Goal: Information Seeking & Learning: Learn about a topic

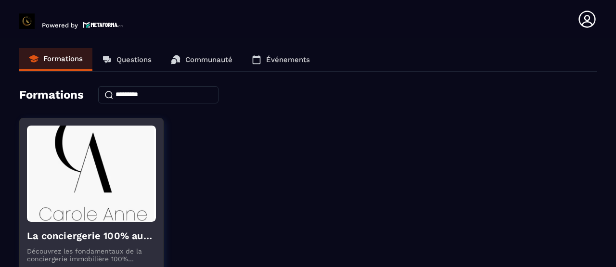
click at [91, 206] on img at bounding box center [91, 174] width 129 height 96
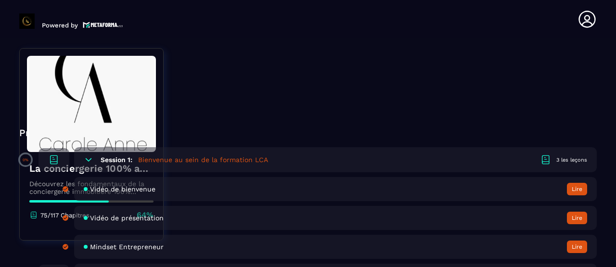
scroll to position [237, 0]
click at [584, 218] on button "Lire" at bounding box center [577, 217] width 20 height 13
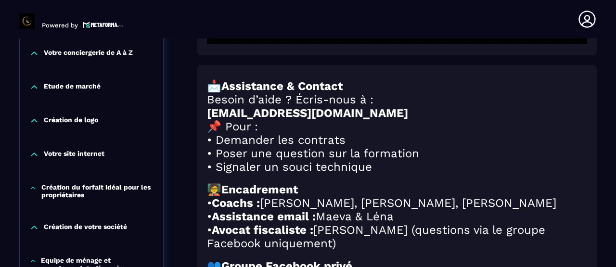
scroll to position [371, 0]
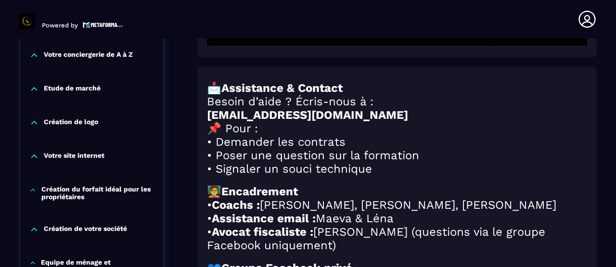
click at [89, 159] on p "Votre site internet" at bounding box center [74, 157] width 61 height 10
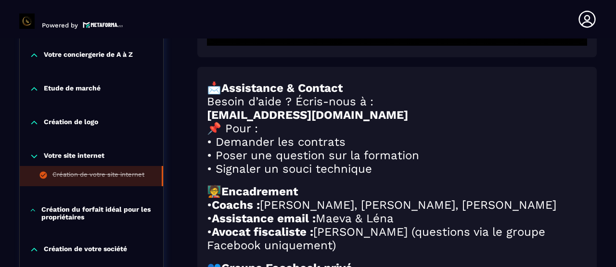
click at [94, 173] on div "Création de votre site internet" at bounding box center [98, 176] width 92 height 11
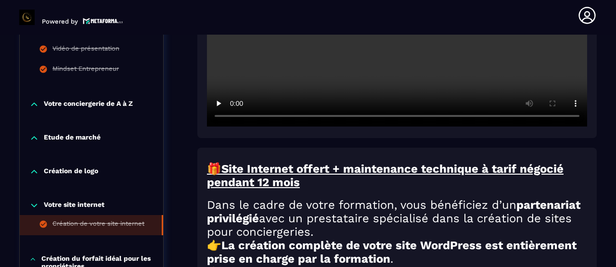
scroll to position [349, 0]
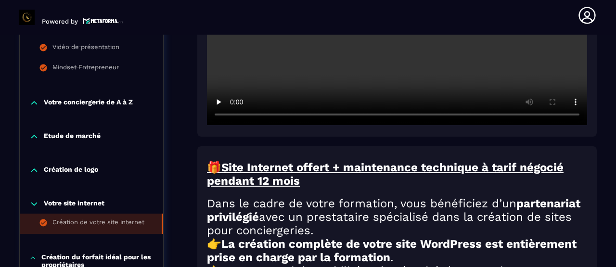
click at [75, 175] on div "Création de logo" at bounding box center [91, 173] width 143 height 34
click at [82, 171] on p "Création de logo" at bounding box center [71, 171] width 54 height 10
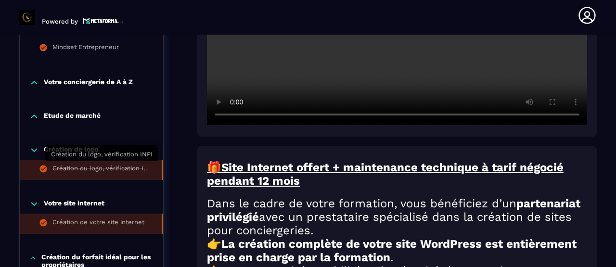
click at [129, 165] on div "Création du logo, vérification INPI" at bounding box center [102, 170] width 100 height 11
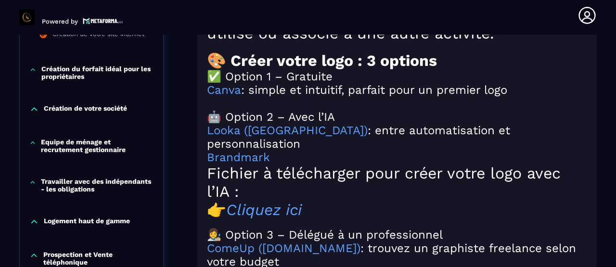
scroll to position [960, 0]
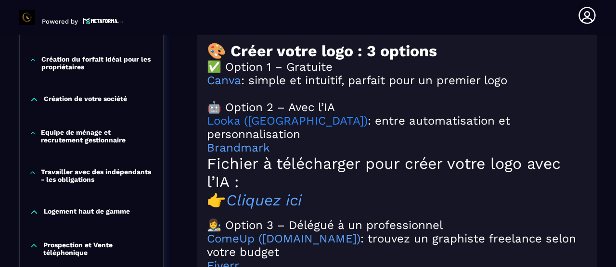
click at [242, 128] on link "Looka ([GEOGRAPHIC_DATA])" at bounding box center [287, 120] width 161 height 13
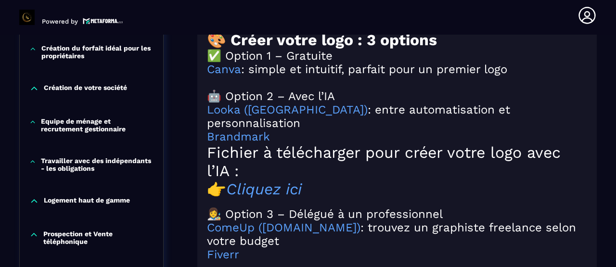
scroll to position [972, 0]
click at [260, 190] on em "Cliquez ici" at bounding box center [264, 189] width 76 height 18
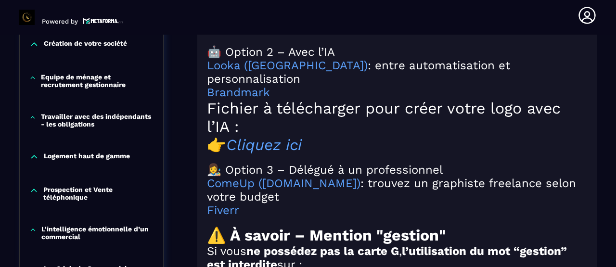
scroll to position [1019, 0]
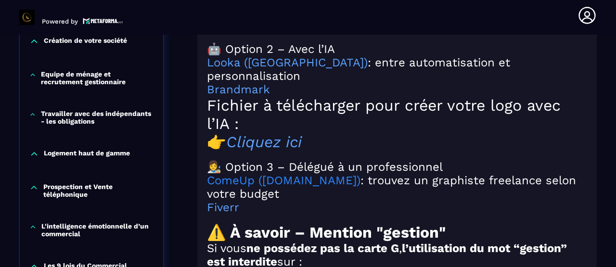
click at [241, 179] on link "ComeUp ([DOMAIN_NAME])" at bounding box center [284, 180] width 154 height 13
